Goal: Task Accomplishment & Management: Complete application form

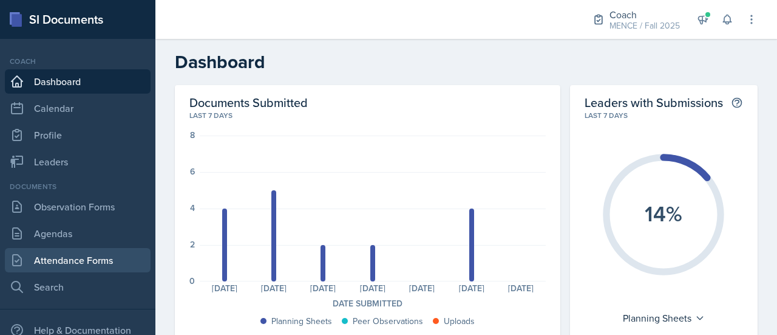
click at [75, 257] on link "Attendance Forms" at bounding box center [78, 260] width 146 height 24
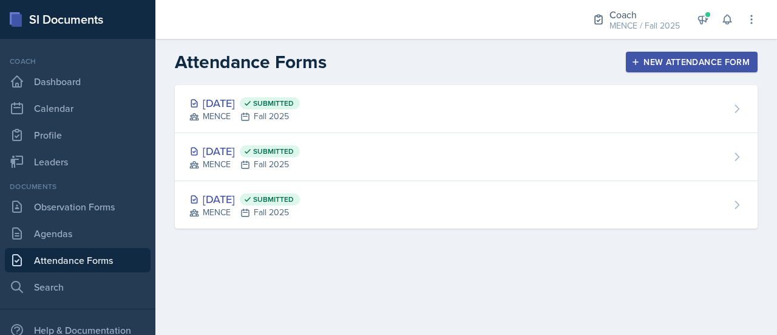
click at [661, 59] on div "New Attendance Form" at bounding box center [692, 62] width 116 height 10
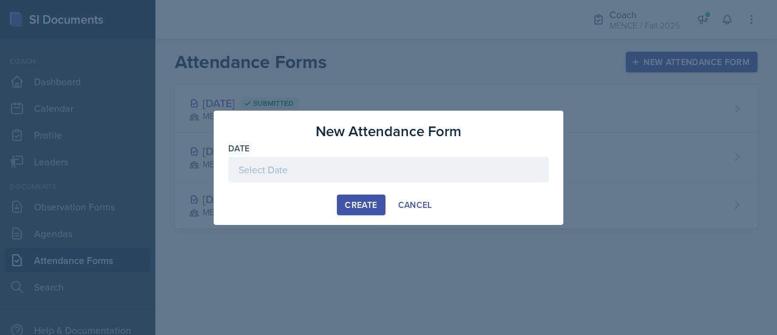
click at [309, 170] on div at bounding box center [388, 169] width 321 height 25
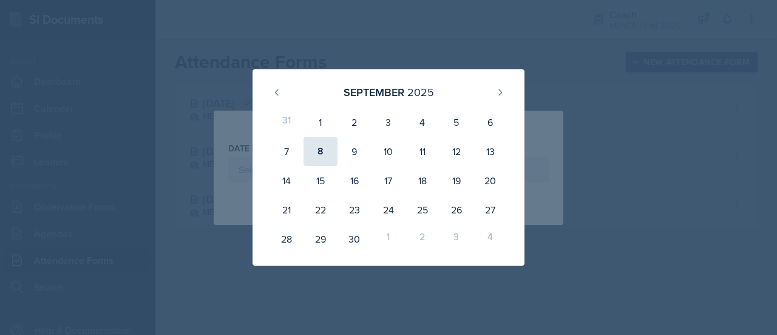
click at [320, 151] on div "8" at bounding box center [321, 151] width 34 height 29
type input "[DATE]"
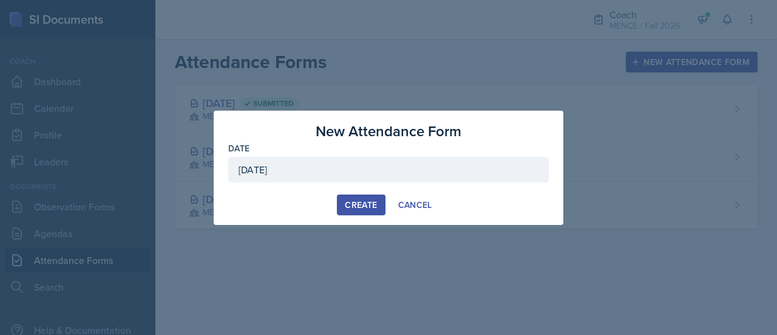
click at [361, 205] on div "Create" at bounding box center [361, 205] width 32 height 10
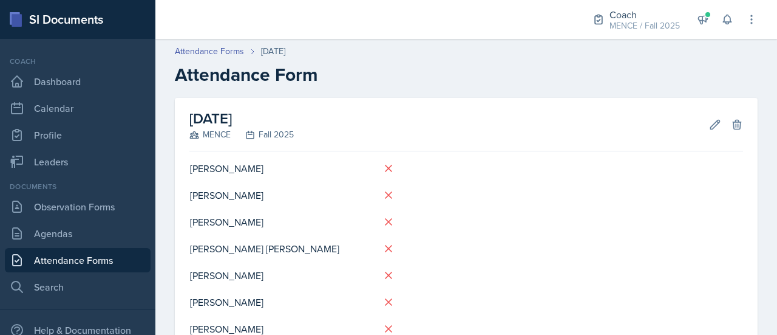
click at [503, 81] on h2 "Attendance Form" at bounding box center [466, 75] width 583 height 22
